Goal: Contribute content

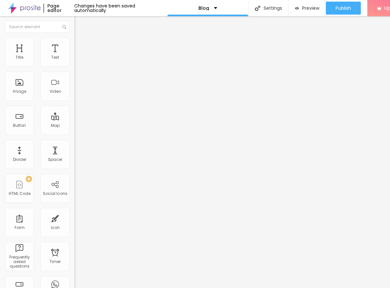
scroll to position [5, 0]
click at [75, 44] on li "Advanced" at bounding box center [112, 47] width 75 height 6
click at [75, 22] on button "Edit Section" at bounding box center [112, 23] width 75 height 15
click at [75, 23] on button "Edit Section" at bounding box center [112, 23] width 75 height 15
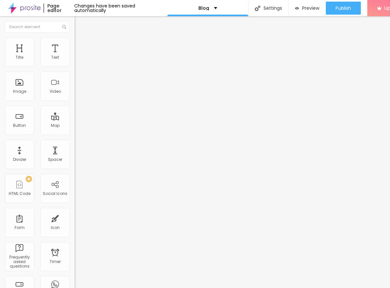
click at [79, 23] on img "button" at bounding box center [81, 23] width 5 height 5
click at [79, 24] on div "Edit Section" at bounding box center [97, 23] width 37 height 5
click at [79, 24] on img "button" at bounding box center [81, 23] width 5 height 5
click at [79, 21] on img "button" at bounding box center [81, 23] width 5 height 5
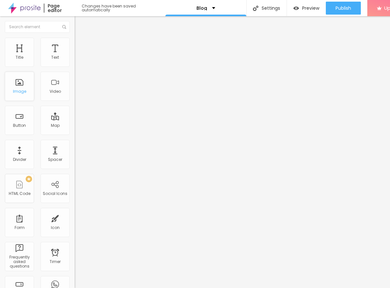
click at [24, 89] on div "Image" at bounding box center [19, 91] width 13 height 5
click at [17, 81] on div "Image" at bounding box center [19, 86] width 29 height 29
click at [24, 83] on div "Image" at bounding box center [19, 86] width 29 height 29
click at [75, 44] on li "Advanced" at bounding box center [112, 47] width 75 height 6
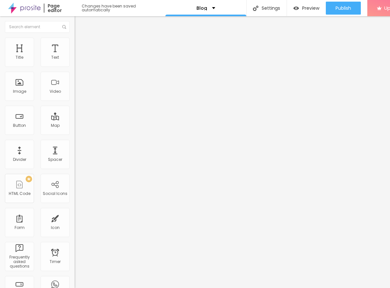
click at [75, 38] on img at bounding box center [78, 41] width 6 height 6
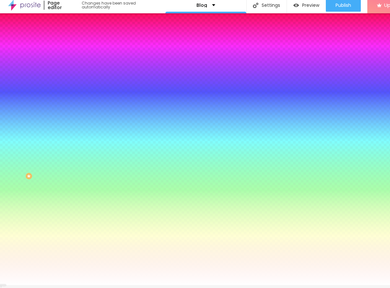
click at [75, 35] on li "Content" at bounding box center [112, 31] width 75 height 6
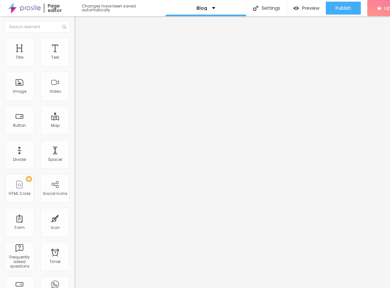
click at [80, 46] on span "Advanced" at bounding box center [90, 49] width 21 height 6
click at [75, 16] on button "Edit Coluna" at bounding box center [112, 23] width 75 height 15
click at [25, 88] on div "Image" at bounding box center [19, 86] width 29 height 29
click at [22, 88] on div "Image" at bounding box center [19, 86] width 29 height 29
drag, startPoint x: 62, startPoint y: 66, endPoint x: 69, endPoint y: 65, distance: 6.6
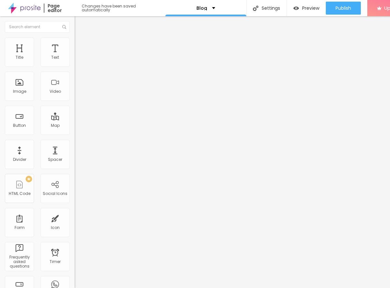
click at [75, 66] on div at bounding box center [112, 62] width 75 height 16
click at [75, 64] on img at bounding box center [77, 62] width 5 height 5
drag, startPoint x: 62, startPoint y: 43, endPoint x: 47, endPoint y: 43, distance: 14.9
click at [75, 44] on li "Advanced" at bounding box center [112, 47] width 75 height 6
click at [75, 41] on img at bounding box center [78, 41] width 6 height 6
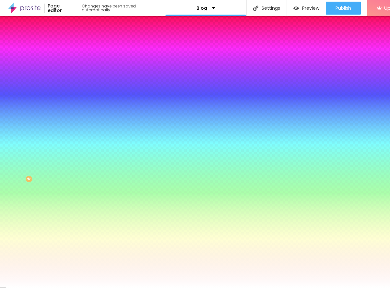
click at [75, 44] on li "Advanced" at bounding box center [112, 47] width 75 height 6
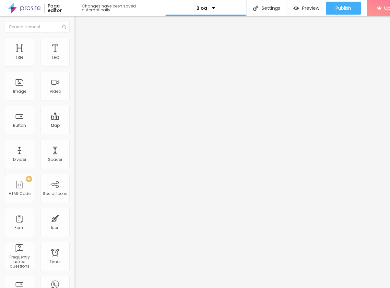
click at [75, 232] on div at bounding box center [112, 257] width 75 height 50
click at [79, 24] on img "button" at bounding box center [81, 23] width 5 height 5
click at [79, 22] on img "button" at bounding box center [81, 23] width 5 height 5
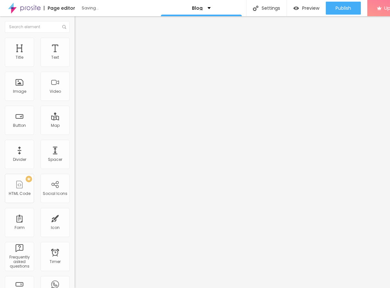
click at [75, 56] on span "Add image" at bounding box center [88, 53] width 27 height 6
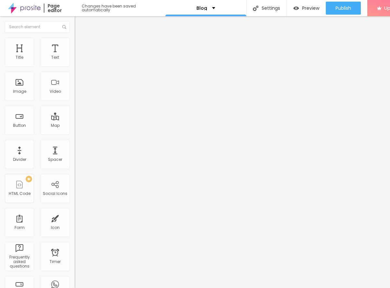
click at [79, 22] on div "Edit Image" at bounding box center [96, 23] width 34 height 5
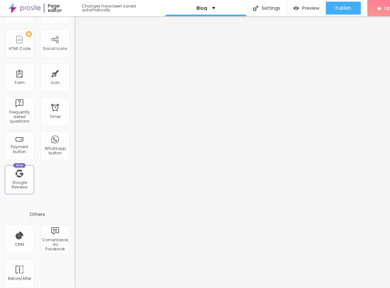
scroll to position [5, 0]
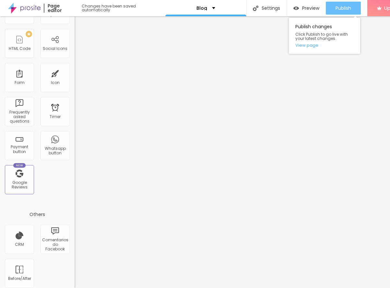
click at [343, 6] on span "Publish" at bounding box center [344, 8] width 16 height 5
click at [313, 43] on link "View page" at bounding box center [324, 45] width 58 height 4
